Goal: Find specific page/section: Find specific page/section

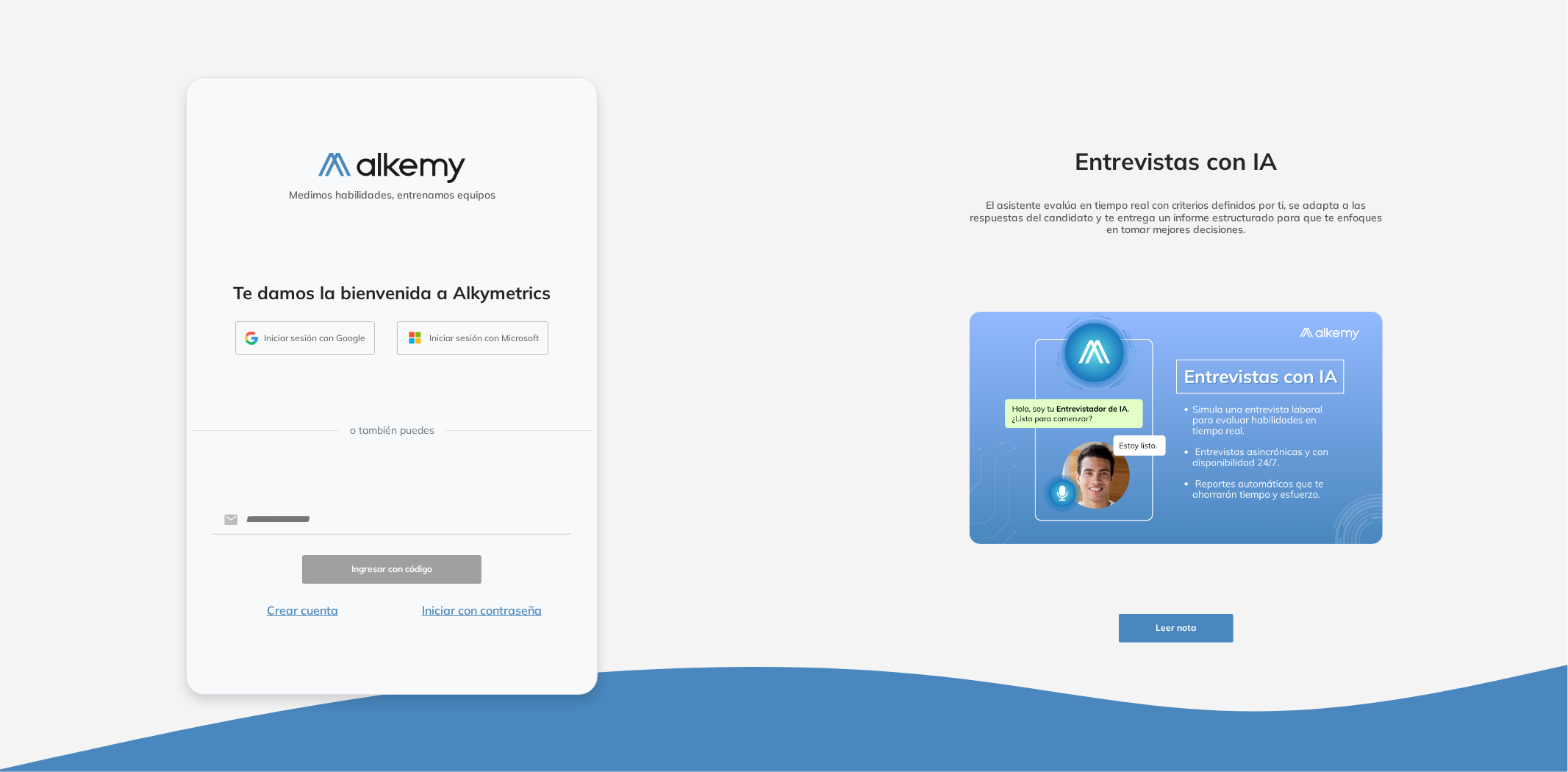
drag, startPoint x: 324, startPoint y: 333, endPoint x: 583, endPoint y: 140, distance: 323.0
click at [583, 140] on div "Medimos habilidades, entrenamos equipos Te damos la bienvenida a Alkymetrics In…" at bounding box center [391, 386] width 412 height 618
click at [490, 610] on button "Iniciar con contraseña" at bounding box center [482, 609] width 179 height 17
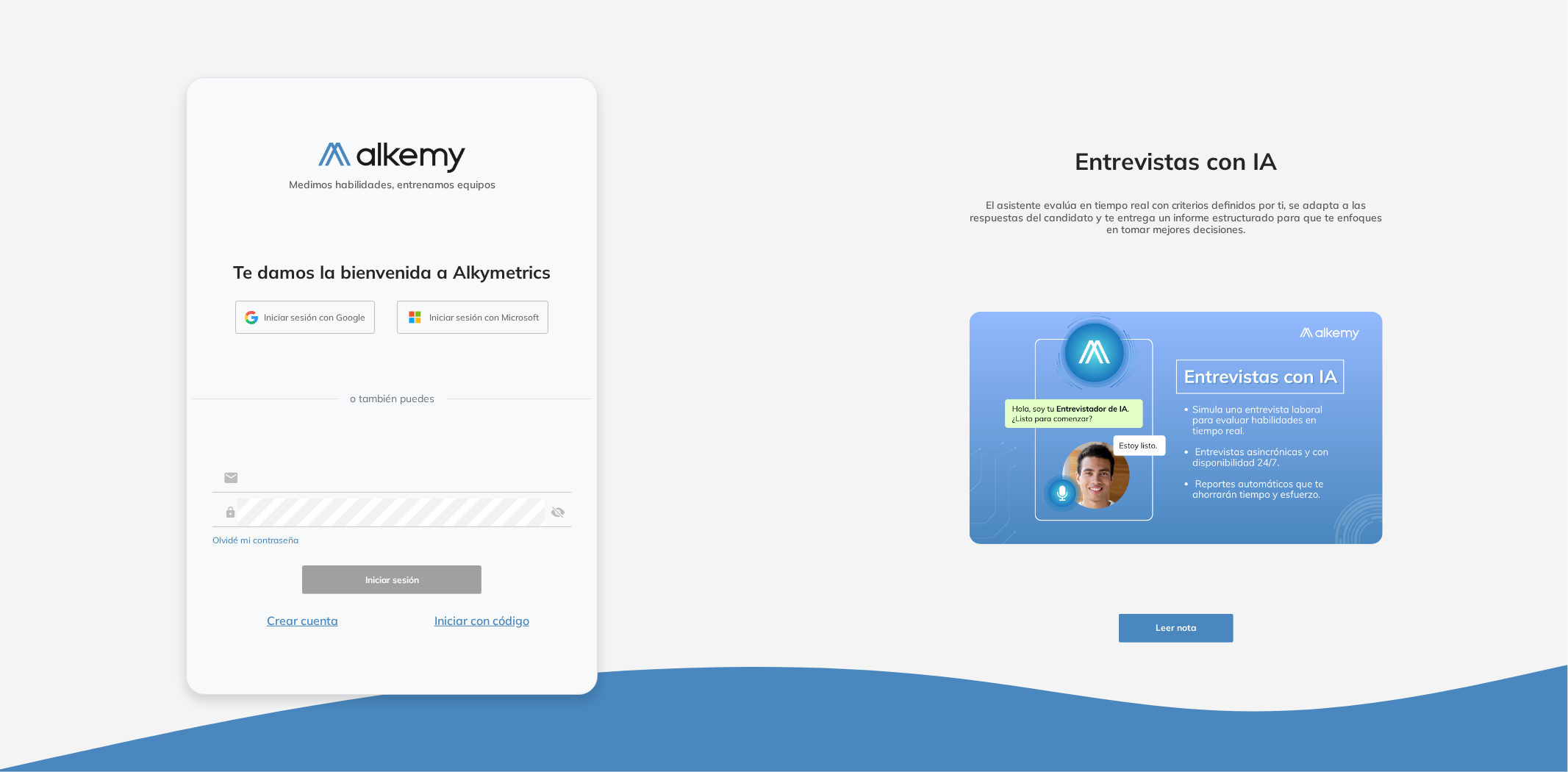
type input "**********"
click at [300, 479] on input "**********" at bounding box center [404, 477] width 333 height 28
drag, startPoint x: 224, startPoint y: 576, endPoint x: 245, endPoint y: 577, distance: 21.0
click at [234, 577] on div "Iniciar sesión" at bounding box center [391, 579] width 359 height 29
click at [339, 578] on button "Iniciar sesión" at bounding box center [391, 579] width 179 height 29
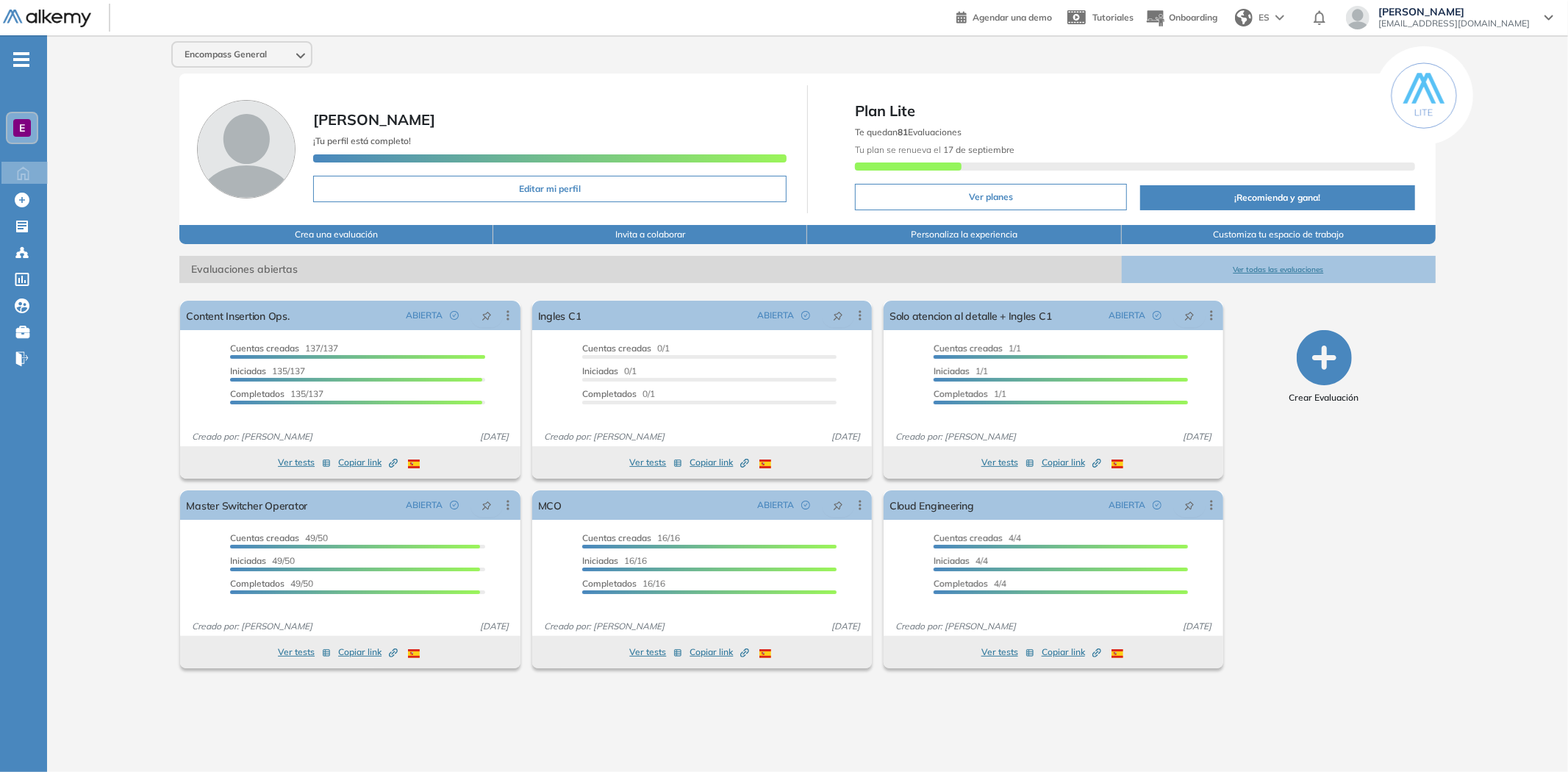
click at [1251, 266] on button "Ver todas las evaluaciones" at bounding box center [1279, 269] width 314 height 27
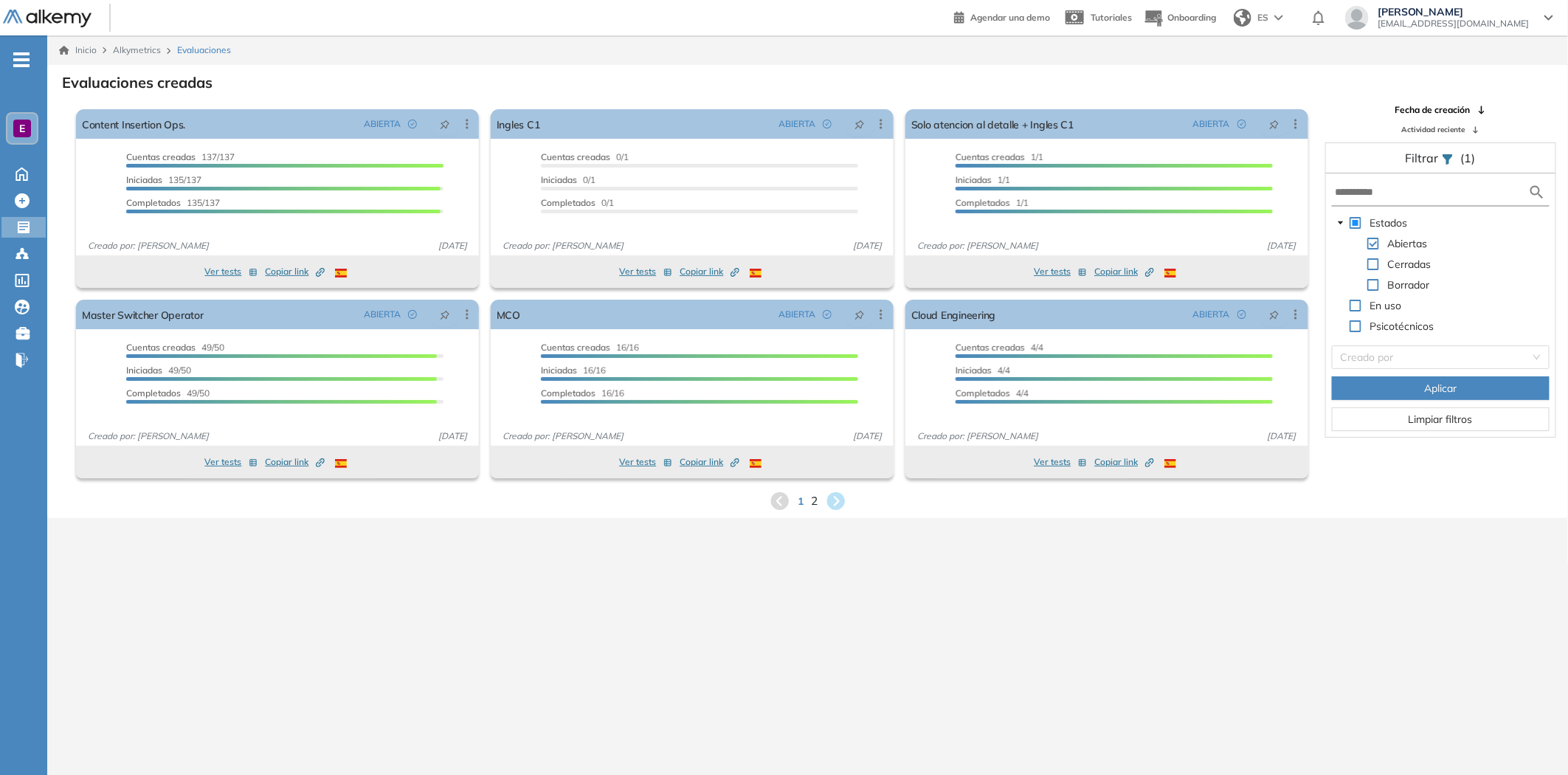
click at [813, 502] on span "2" at bounding box center [813, 501] width 7 height 17
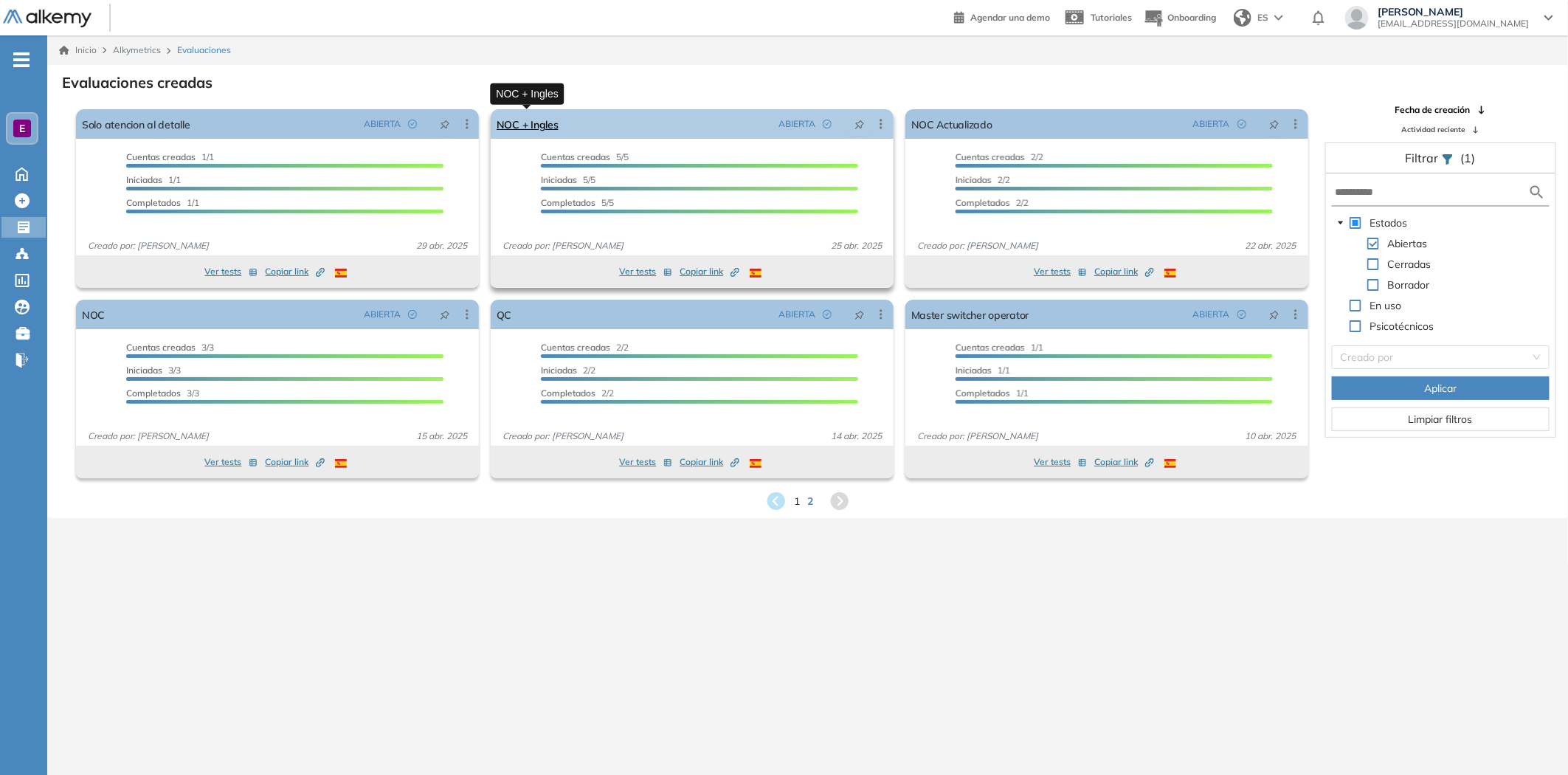
click at [531, 123] on link "NOC + Ingles" at bounding box center [527, 124] width 62 height 29
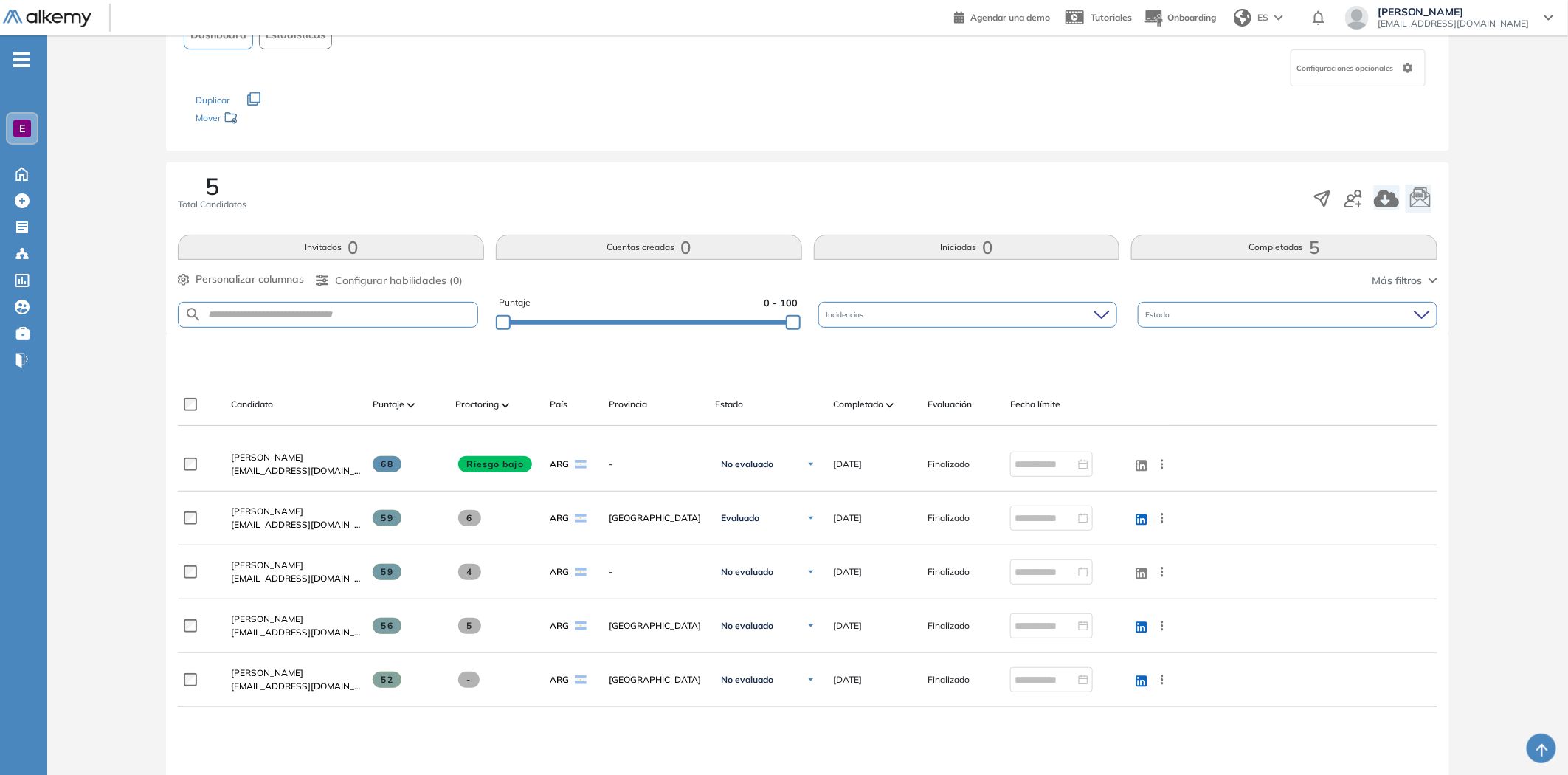
scroll to position [164, 0]
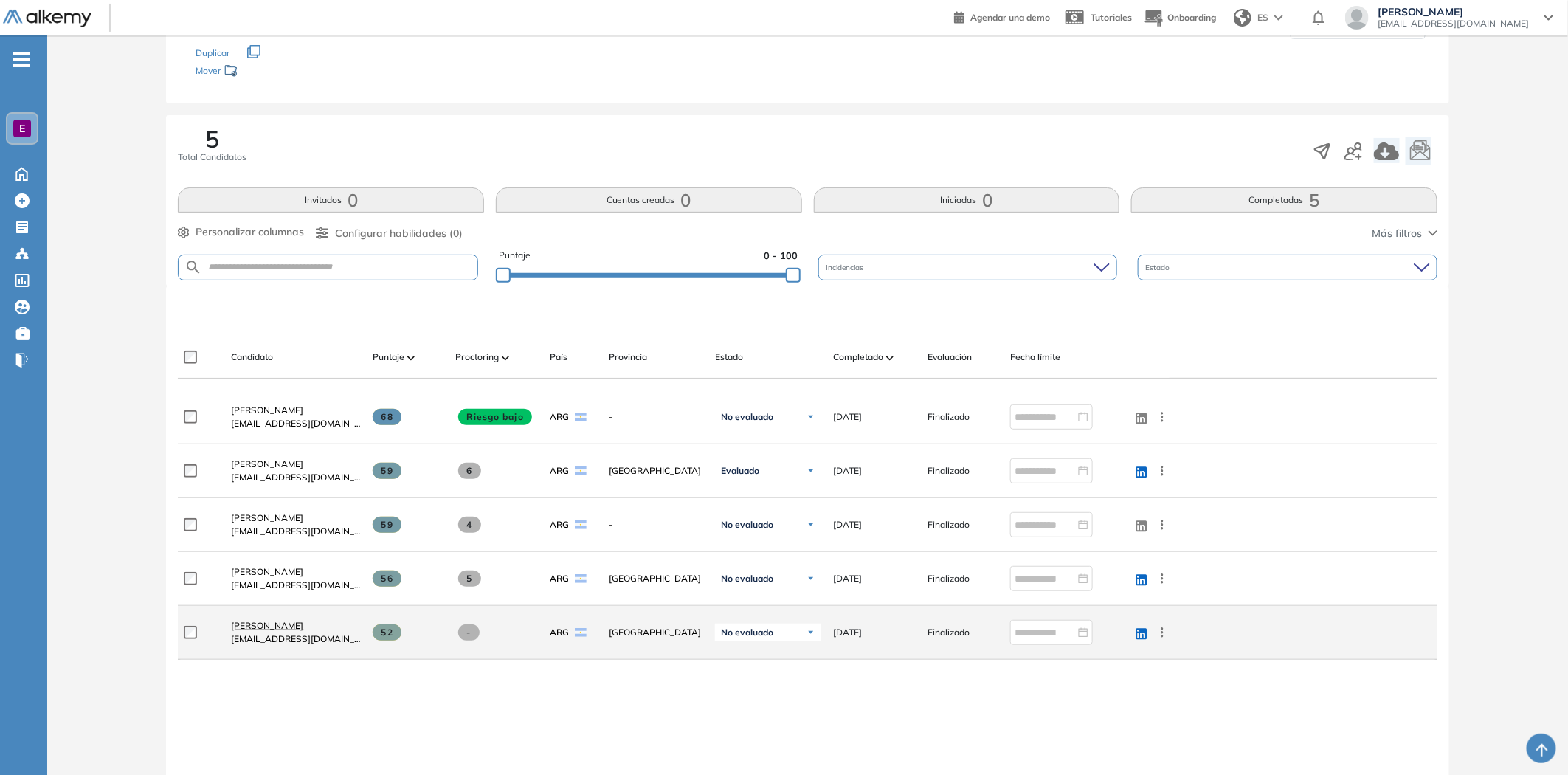
click at [273, 625] on span "[PERSON_NAME]" at bounding box center [267, 625] width 73 height 11
